Goal: Task Accomplishment & Management: Manage account settings

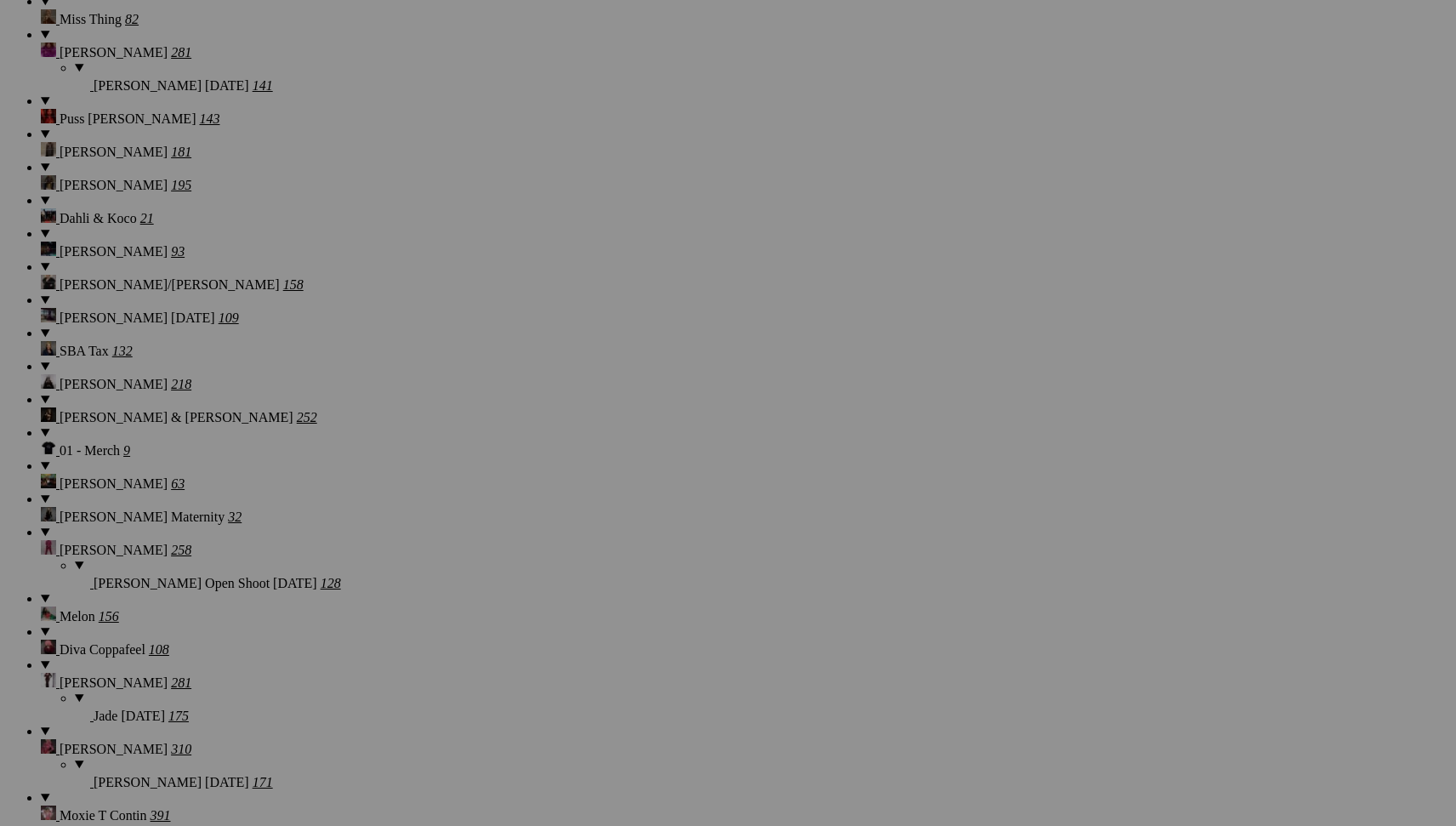
scroll to position [15963, 0]
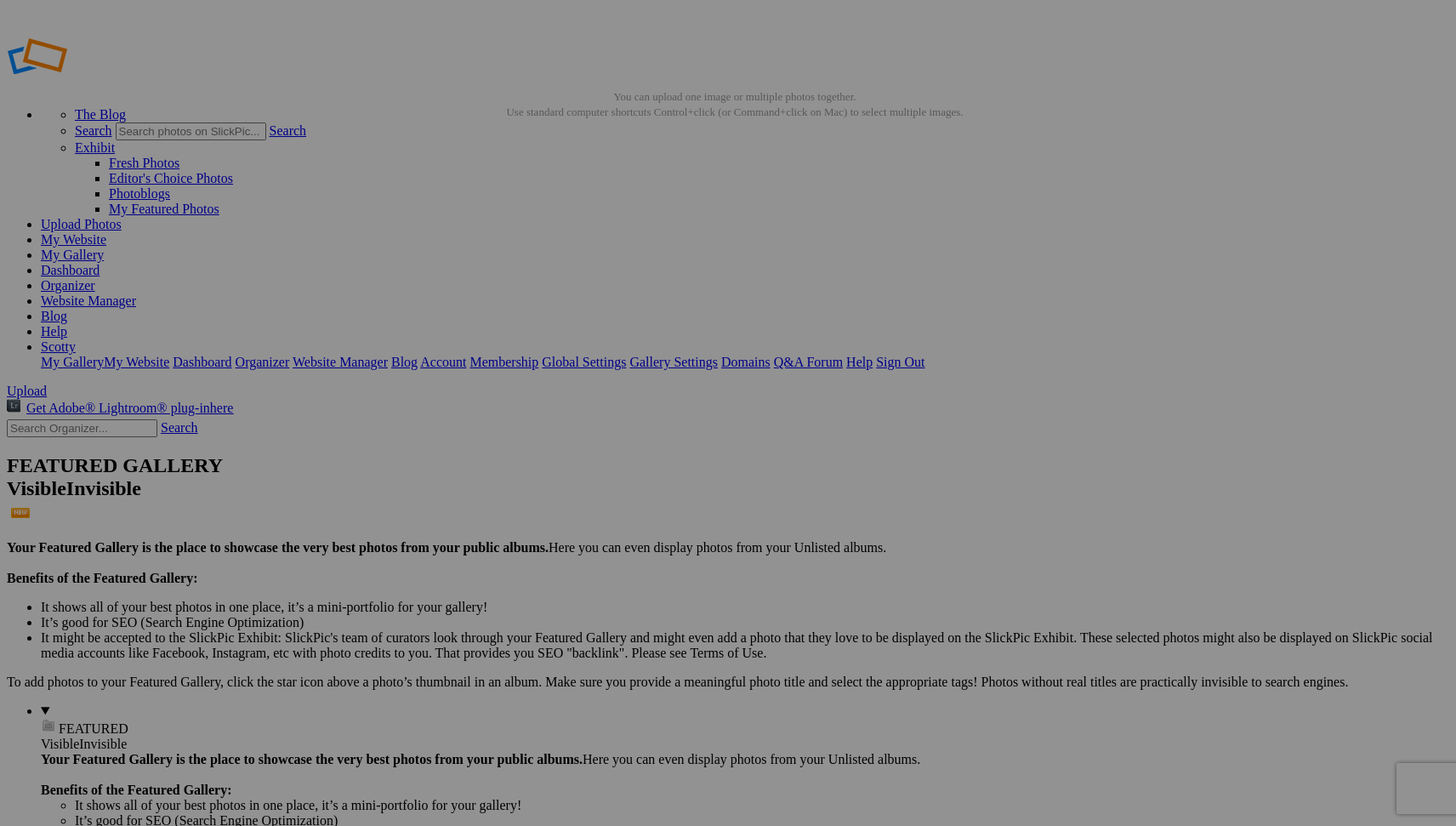
type input "Adams Family - Rosie Cheeks"
